Goal: Task Accomplishment & Management: Use online tool/utility

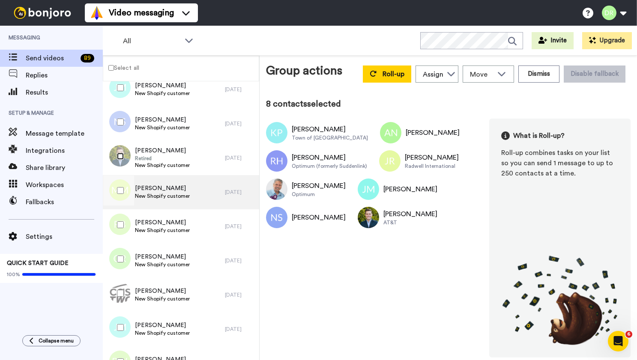
scroll to position [218, 0]
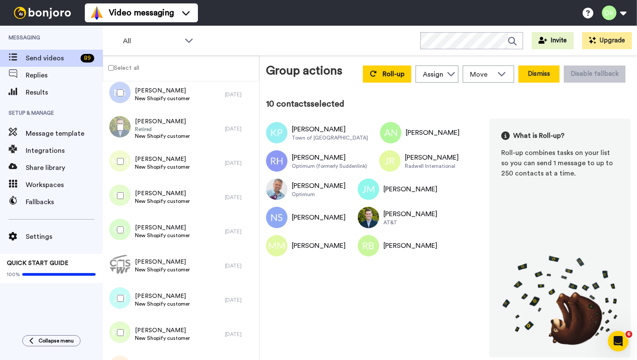
click at [548, 76] on button "Dismiss" at bounding box center [538, 74] width 41 height 17
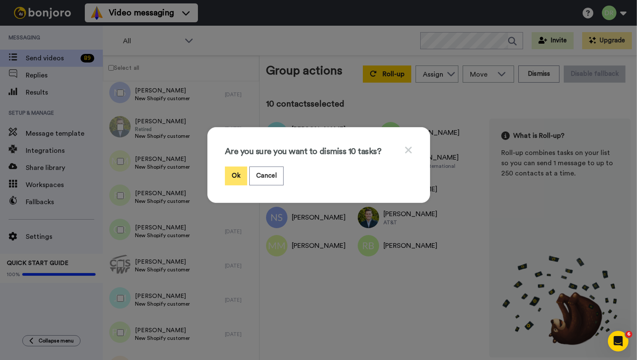
click at [238, 172] on button "Ok" at bounding box center [236, 176] width 22 height 18
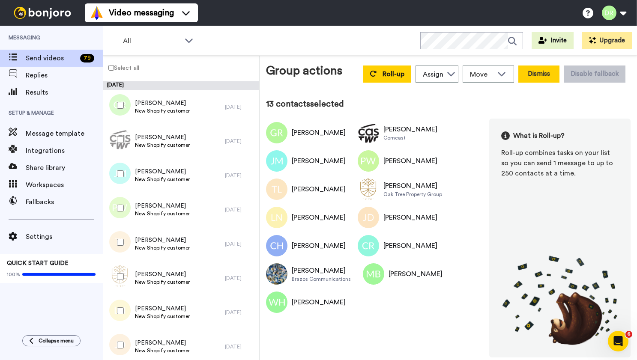
click at [546, 74] on button "Dismiss" at bounding box center [538, 74] width 41 height 17
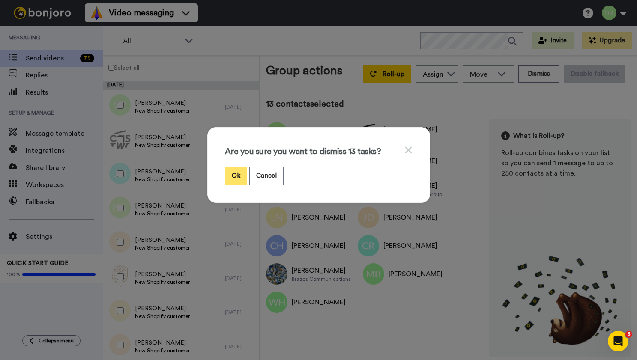
click at [236, 171] on button "Ok" at bounding box center [236, 176] width 22 height 18
